Goal: Find specific page/section

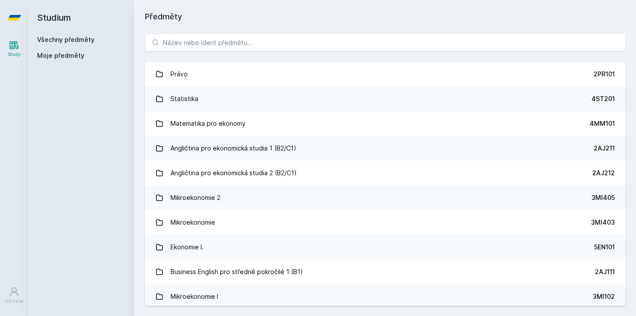
click at [372, 54] on div "Právo 2PR101 Statistika 4ST201 Matematika pro ekonomy 4MM101 Angličtina pro eko…" at bounding box center [385, 169] width 502 height 293
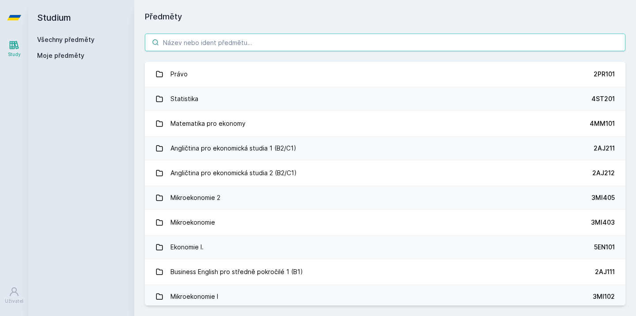
click at [366, 44] on input "search" at bounding box center [385, 43] width 481 height 18
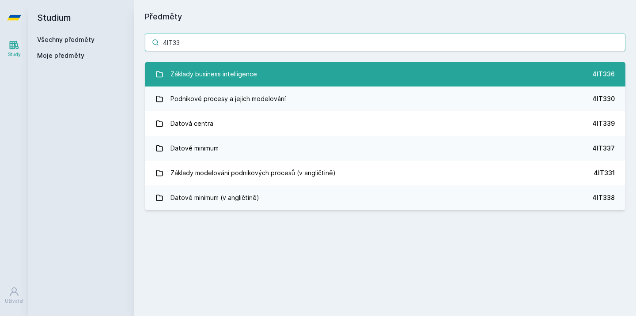
type input "4IT33"
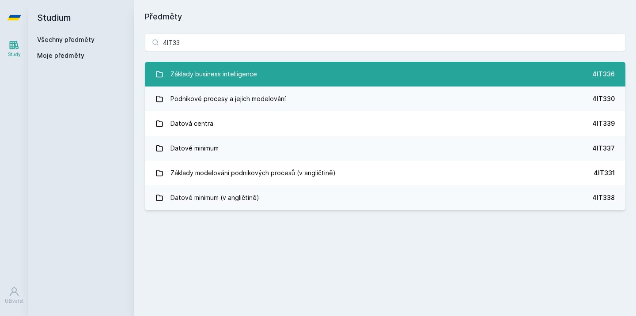
click at [392, 72] on link "Základy business intelligence 4IT336" at bounding box center [385, 74] width 481 height 25
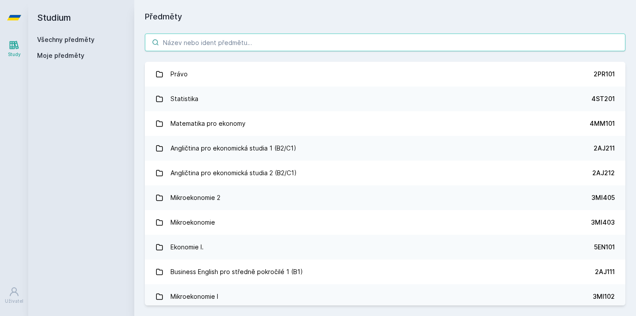
click at [222, 40] on input "search" at bounding box center [385, 43] width 481 height 18
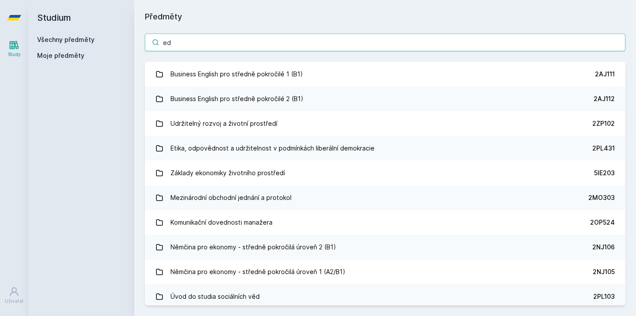
type input "e"
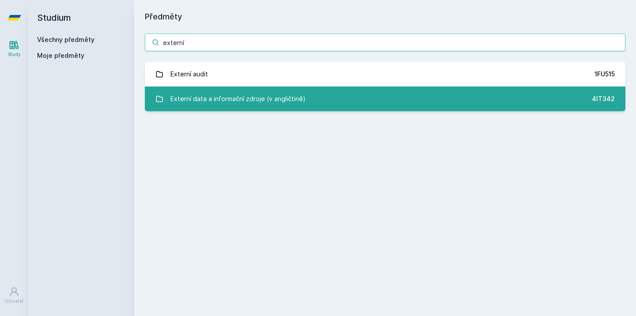
type input "externí"
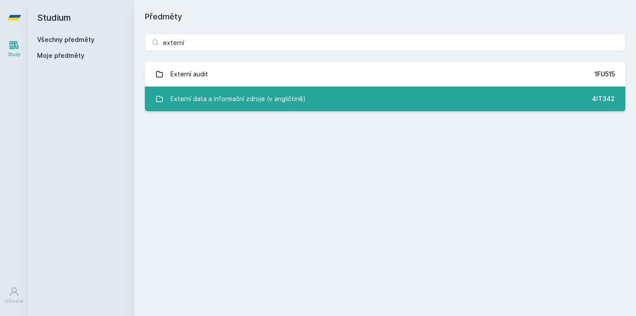
click at [230, 100] on div "Externí data a informační zdroje (v angličtině)" at bounding box center [238, 99] width 135 height 18
